Goal: Find specific page/section: Find specific page/section

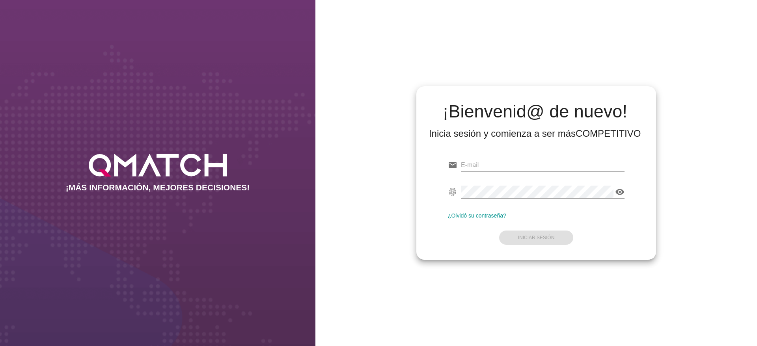
type input "[EMAIL_ADDRESS][DOMAIN_NAME]"
click at [545, 218] on div "¿Olvidó su contraseña?" at bounding box center [536, 215] width 177 height 6
click at [549, 234] on button "Iniciar Sesión" at bounding box center [536, 238] width 74 height 14
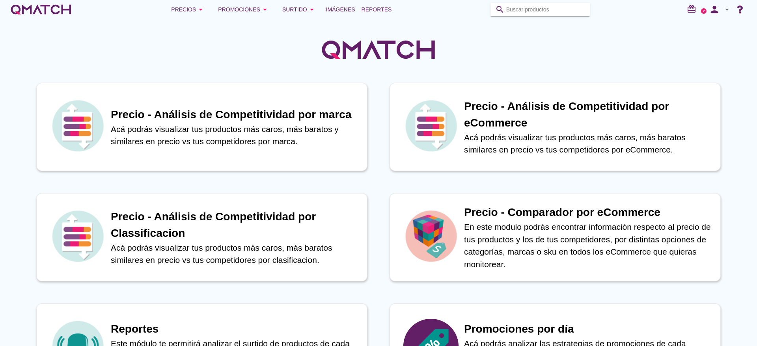
click at [560, 14] on input "Buscar productos" at bounding box center [545, 9] width 79 height 13
paste input "2091140000003"
type input "2091140000003"
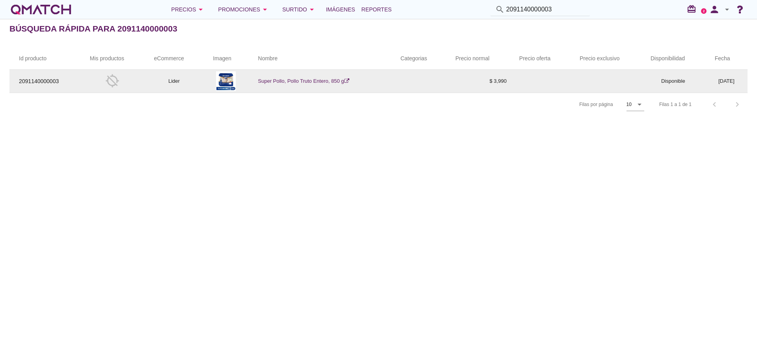
click at [299, 81] on link "Super Pollo, Pollo Truto Entero, 850 g" at bounding box center [303, 81] width 91 height 6
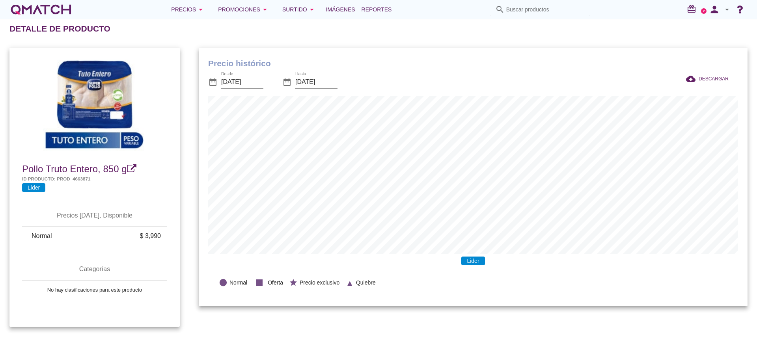
scroll to position [259, 549]
click at [87, 116] on div at bounding box center [94, 102] width 170 height 102
click at [88, 116] on div at bounding box center [94, 102] width 170 height 102
click at [66, 173] on span "Pollo Truto Entero, 850 g" at bounding box center [74, 169] width 105 height 11
click at [519, 7] on input "Buscar productos" at bounding box center [545, 9] width 79 height 13
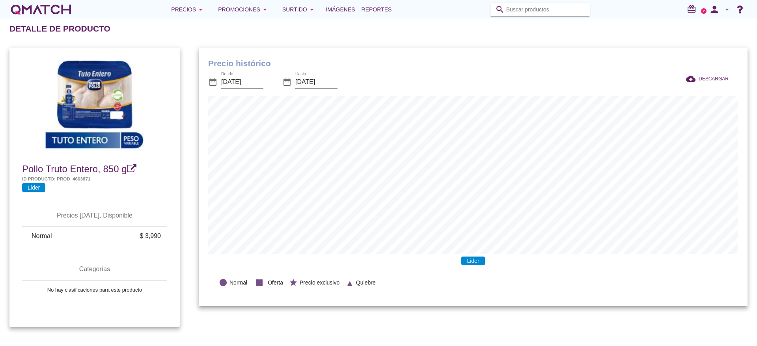
paste input "7809611709806"
type input "7809611709806"
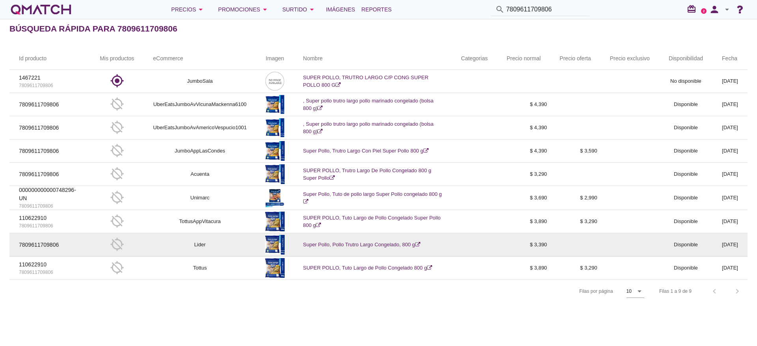
click at [366, 242] on link "Super Pollo, Pollo Trutro Largo Congelado, 800 g" at bounding box center [361, 245] width 117 height 6
